Goal: Communication & Community: Answer question/provide support

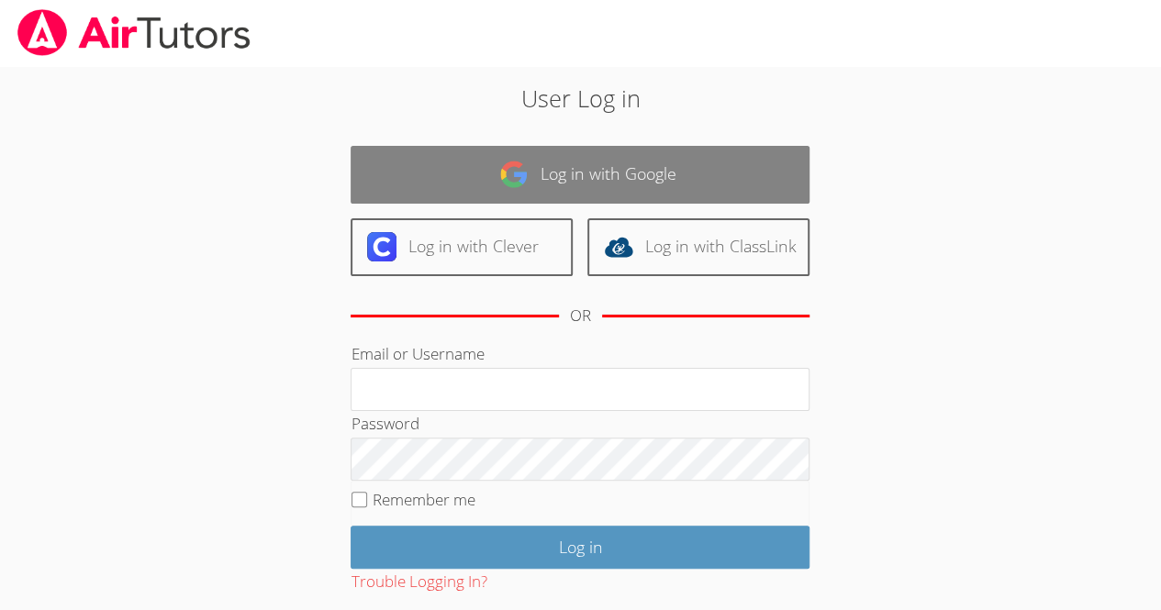
click at [729, 179] on link "Log in with Google" at bounding box center [580, 175] width 459 height 58
click at [729, 162] on link "Log in with Google" at bounding box center [580, 175] width 459 height 58
click at [731, 166] on link "Log in with Google" at bounding box center [580, 175] width 459 height 58
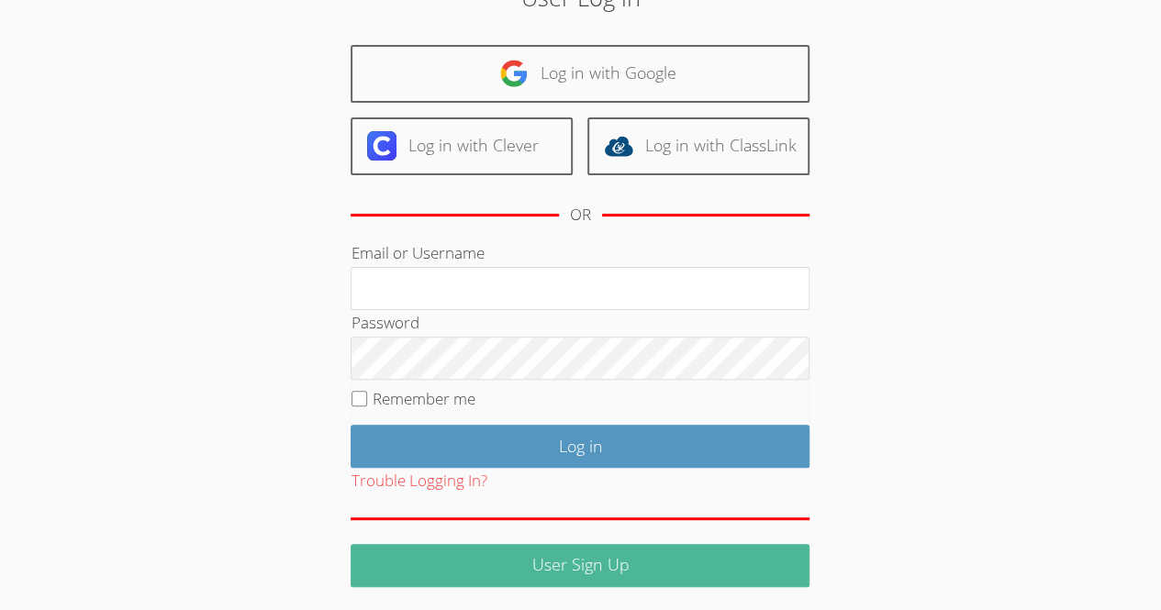
click at [673, 578] on link "User Sign Up" at bounding box center [580, 565] width 459 height 43
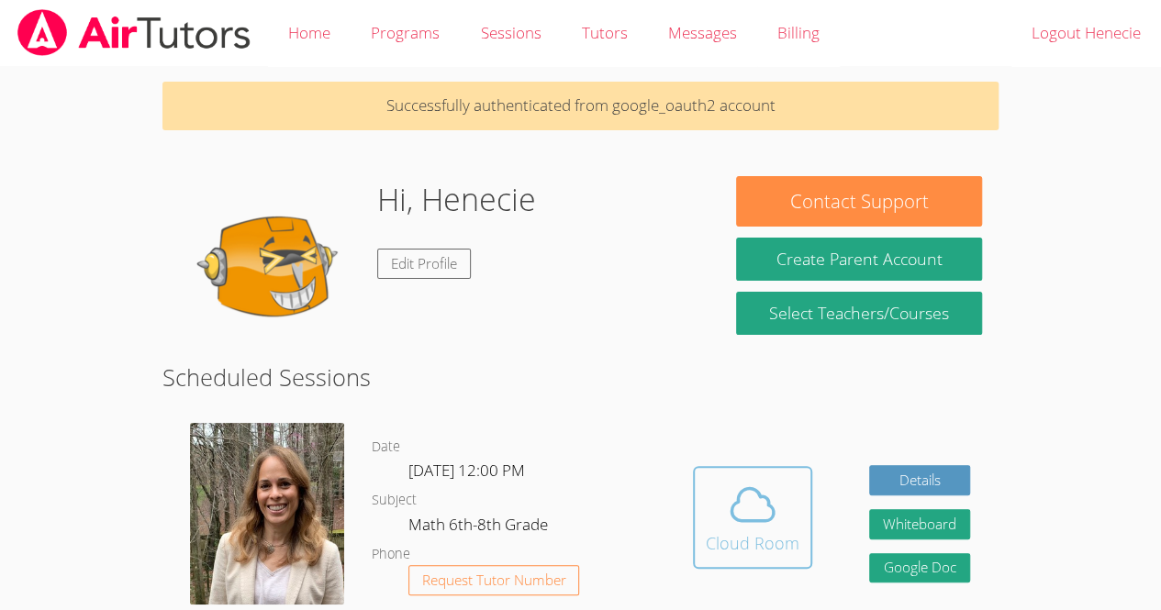
click at [764, 479] on icon at bounding box center [752, 504] width 51 height 51
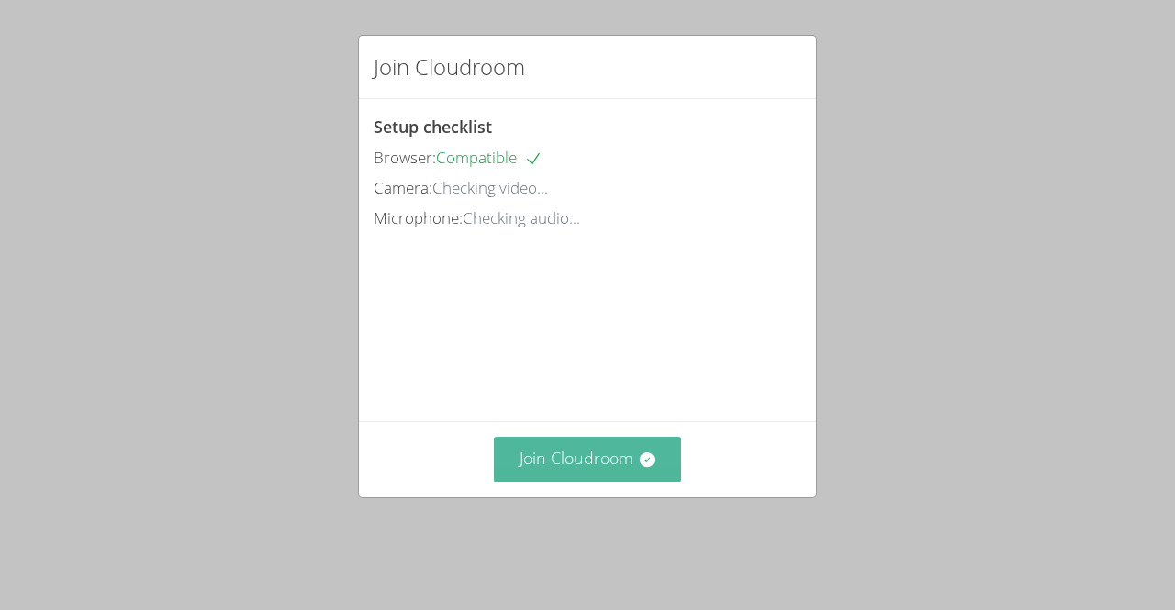
click at [618, 482] on button "Join Cloudroom" at bounding box center [588, 459] width 188 height 45
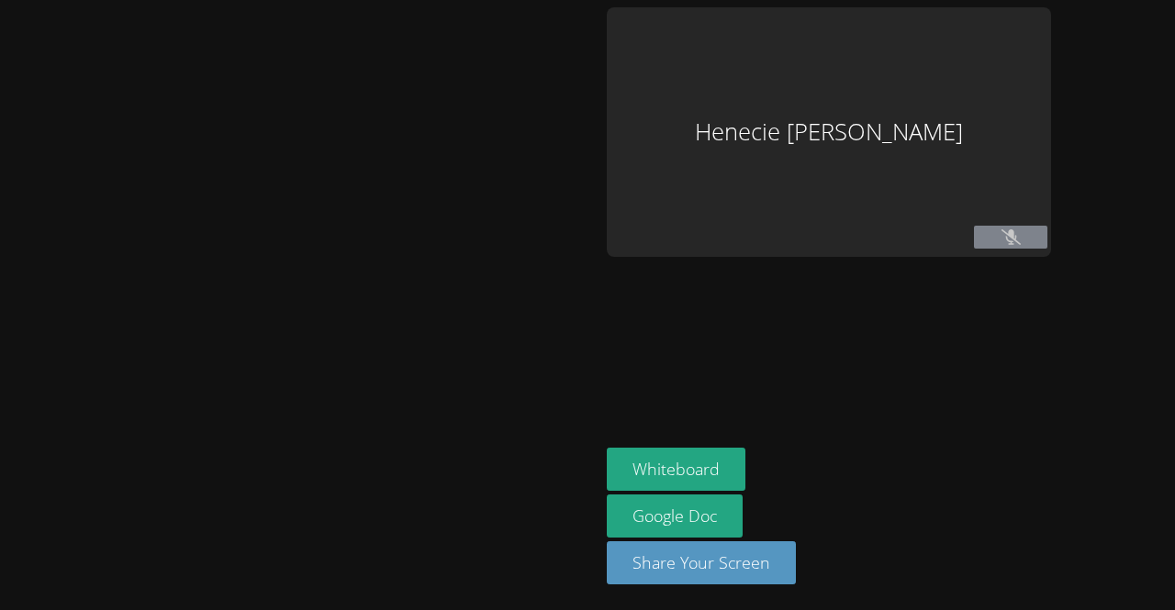
click at [965, 214] on div "Henecie [PERSON_NAME]" at bounding box center [829, 132] width 444 height 250
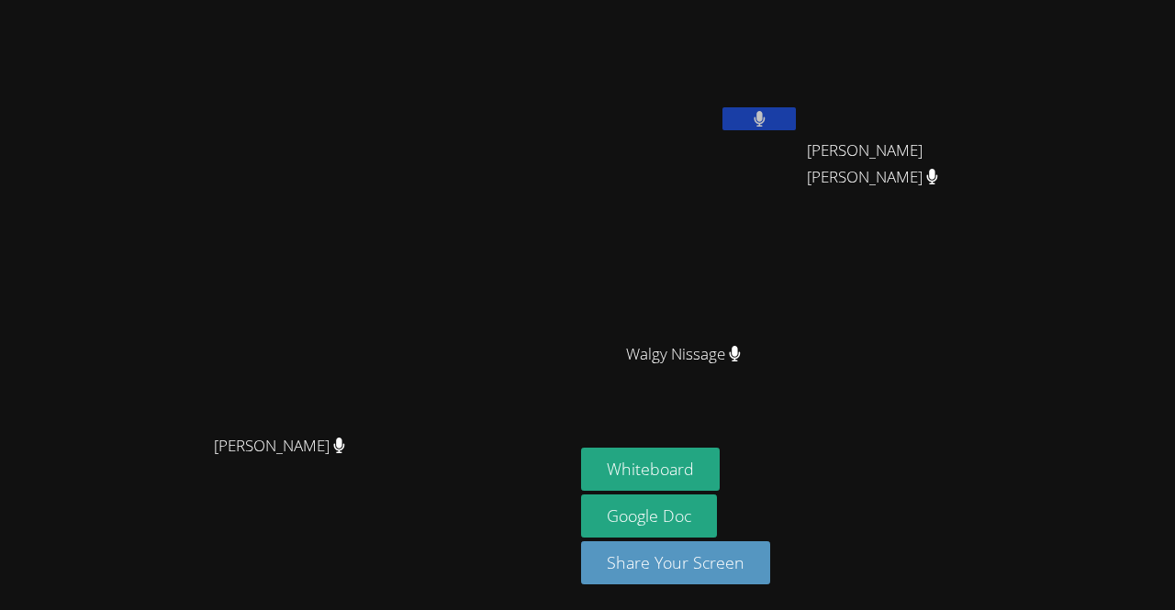
click at [796, 124] on button at bounding box center [758, 118] width 73 height 23
click at [796, 114] on button at bounding box center [758, 118] width 73 height 23
click at [720, 469] on button "Whiteboard" at bounding box center [650, 469] width 139 height 43
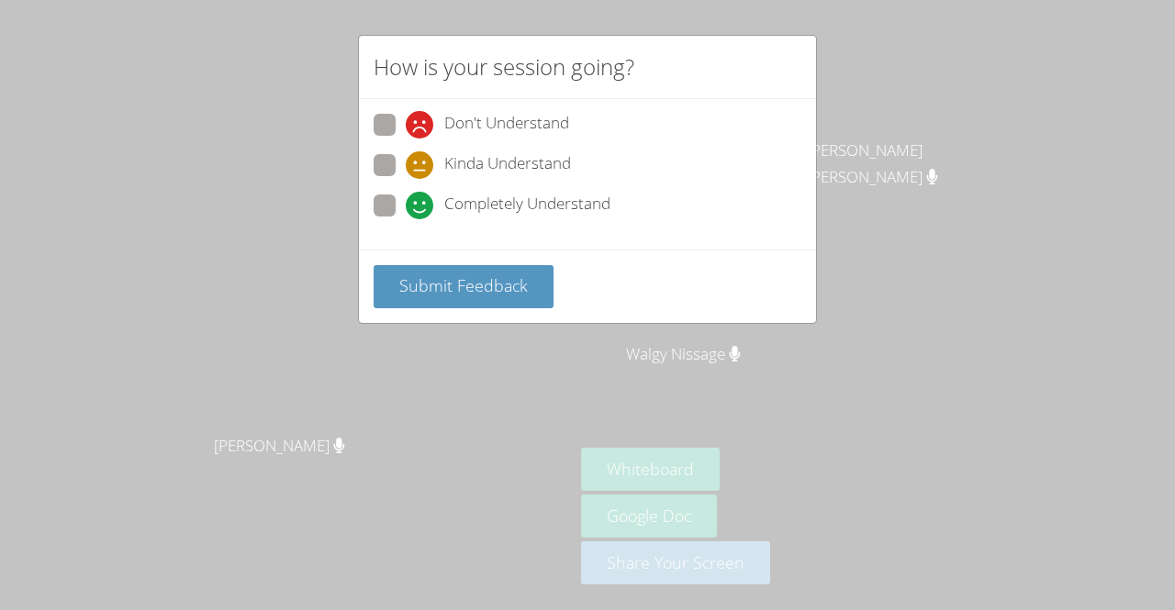
click at [406, 219] on span at bounding box center [406, 219] width 0 height 0
click at [406, 198] on input "Completely Understand" at bounding box center [414, 203] width 16 height 16
radio input "true"
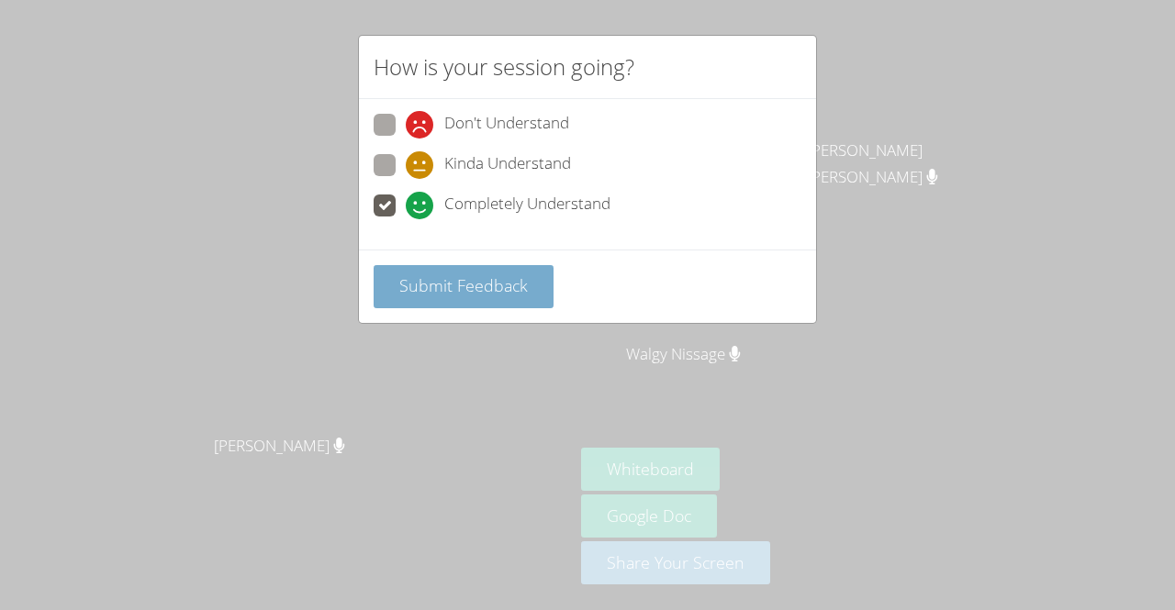
click at [447, 283] on span "Submit Feedback" at bounding box center [463, 285] width 128 height 22
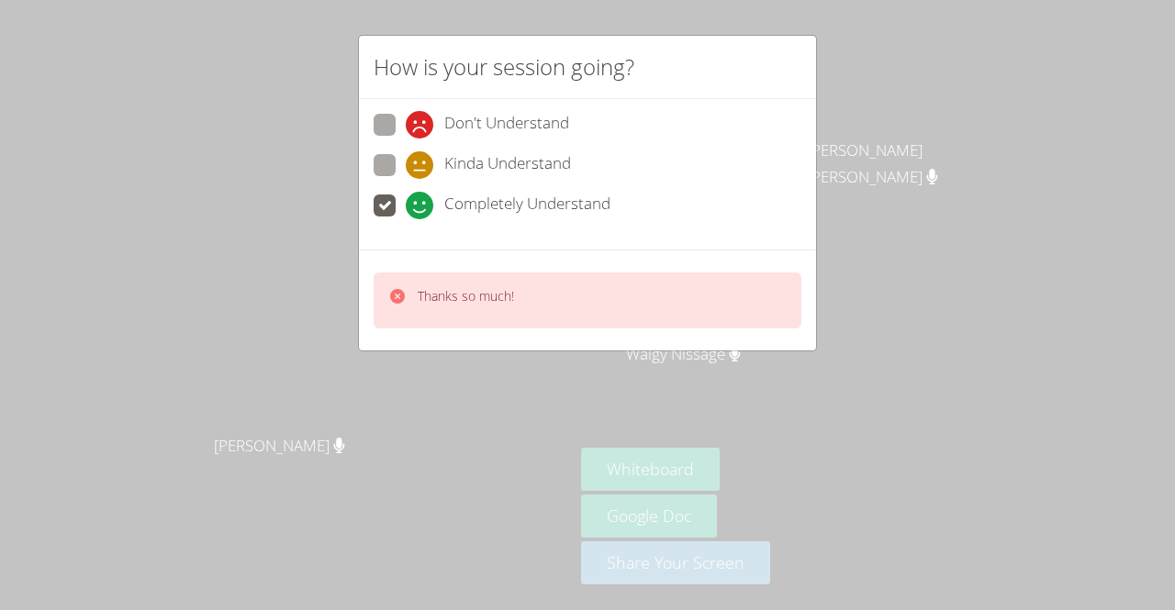
click at [406, 219] on span at bounding box center [406, 219] width 0 height 0
click at [406, 195] on input "Completely Understand" at bounding box center [414, 203] width 16 height 16
click at [406, 219] on span at bounding box center [406, 219] width 0 height 0
click at [406, 205] on input "Completely Understand" at bounding box center [414, 203] width 16 height 16
